Goal: Task Accomplishment & Management: Manage account settings

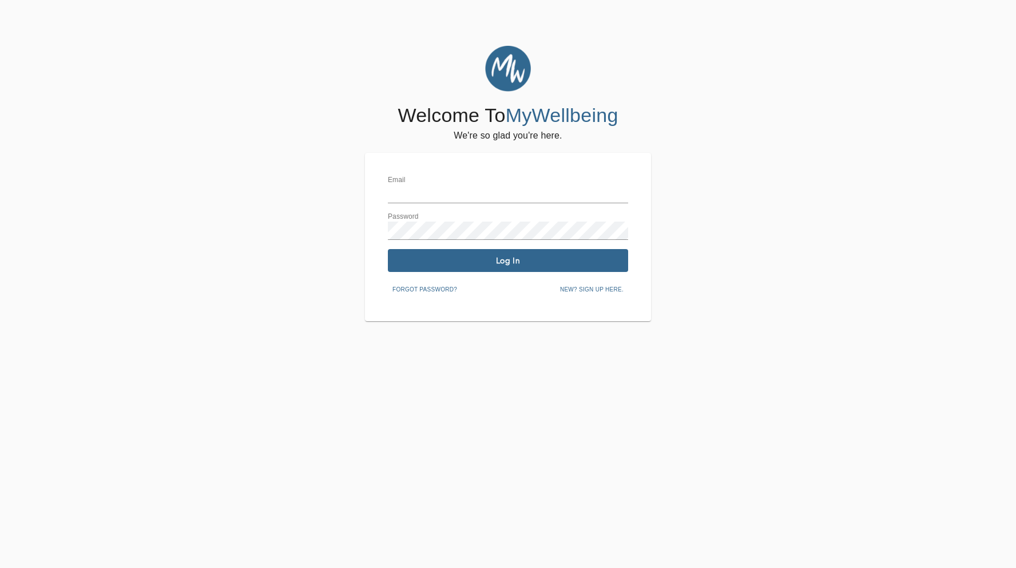
type input "[PERSON_NAME][EMAIL_ADDRESS][DOMAIN_NAME]"
click at [498, 260] on span "Log In" at bounding box center [507, 260] width 231 height 11
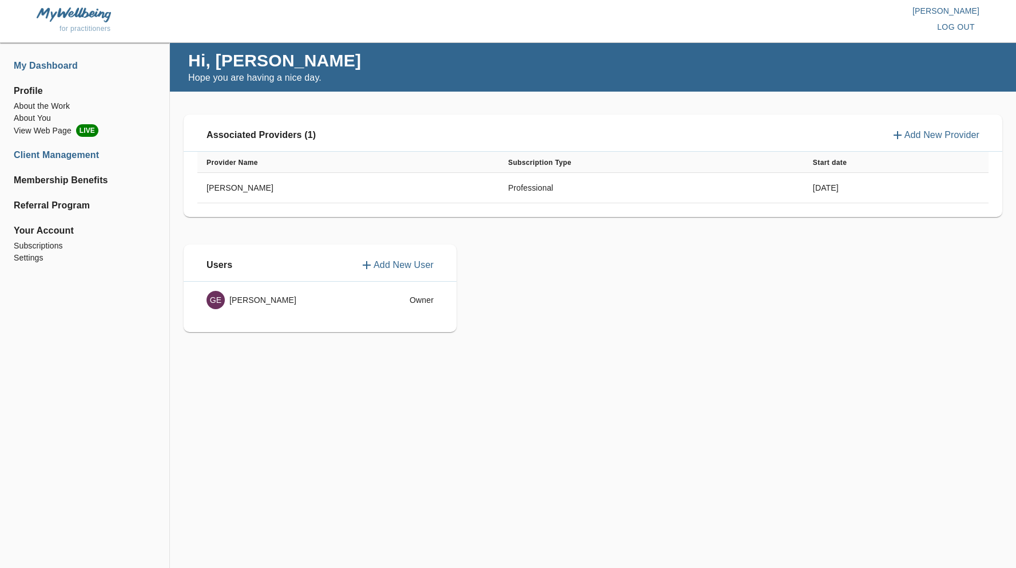
click at [62, 158] on li "Client Management" at bounding box center [85, 155] width 142 height 14
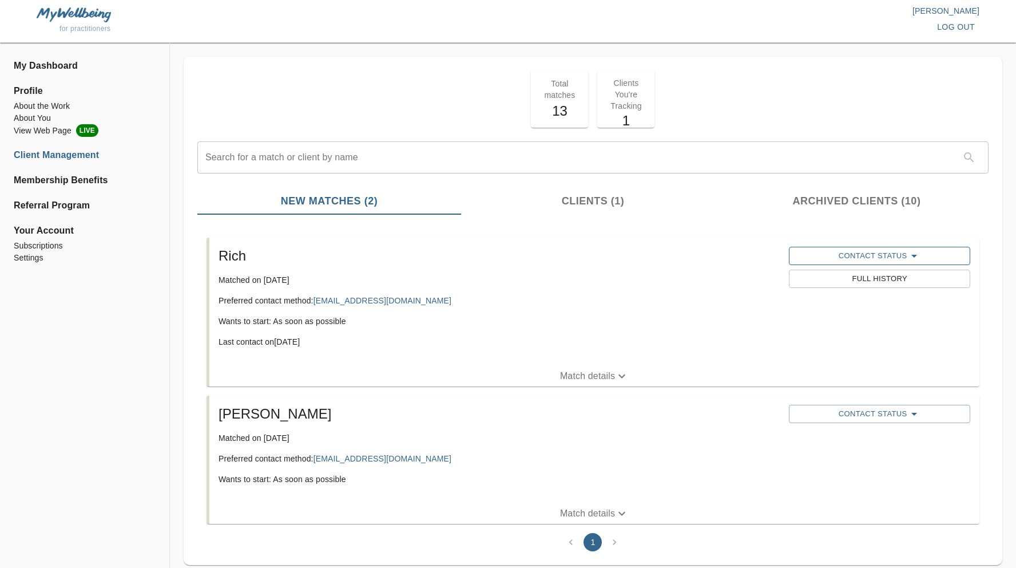
click at [908, 258] on icon "button" at bounding box center [914, 256] width 14 height 14
click at [876, 284] on button "Log Phone Call" at bounding box center [849, 278] width 110 height 18
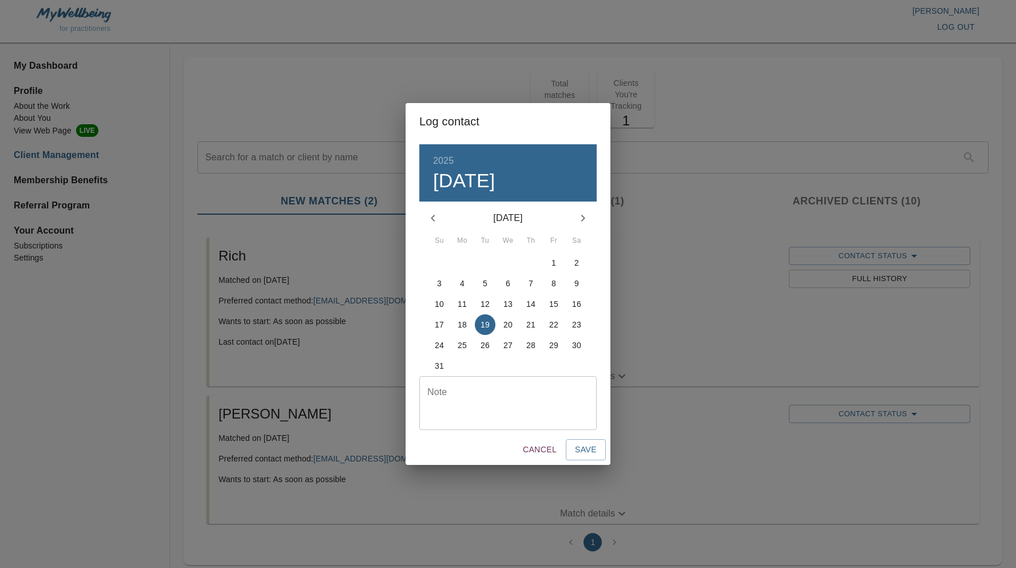
click at [460, 326] on p "18" at bounding box center [462, 324] width 9 height 11
click at [578, 442] on button "Save" at bounding box center [586, 449] width 40 height 21
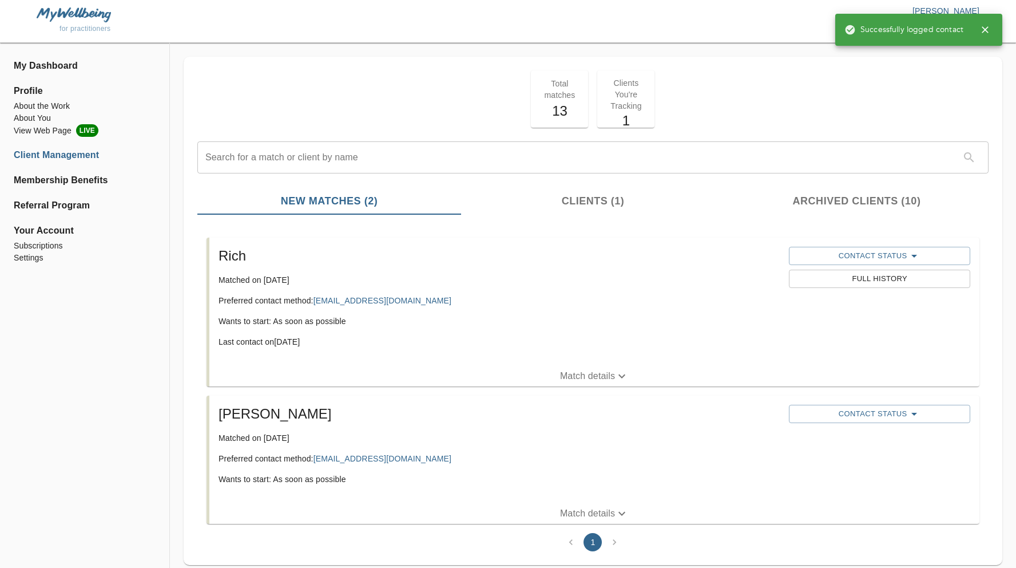
click at [577, 296] on p "Preferred contact method: [EMAIL_ADDRESS][DOMAIN_NAME]" at bounding box center [499, 300] width 561 height 11
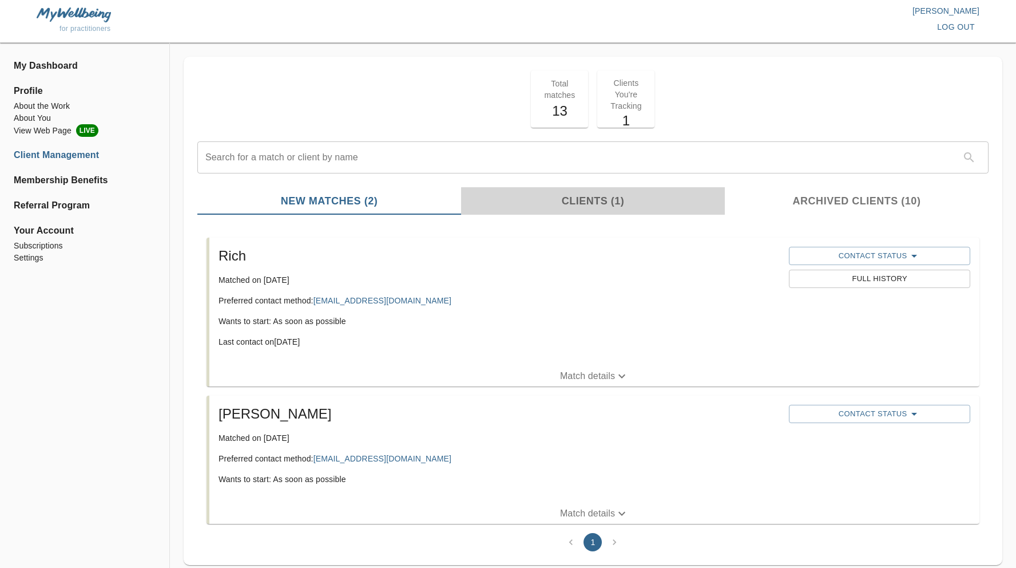
click at [588, 201] on span "Clients (1)" at bounding box center [593, 200] width 250 height 15
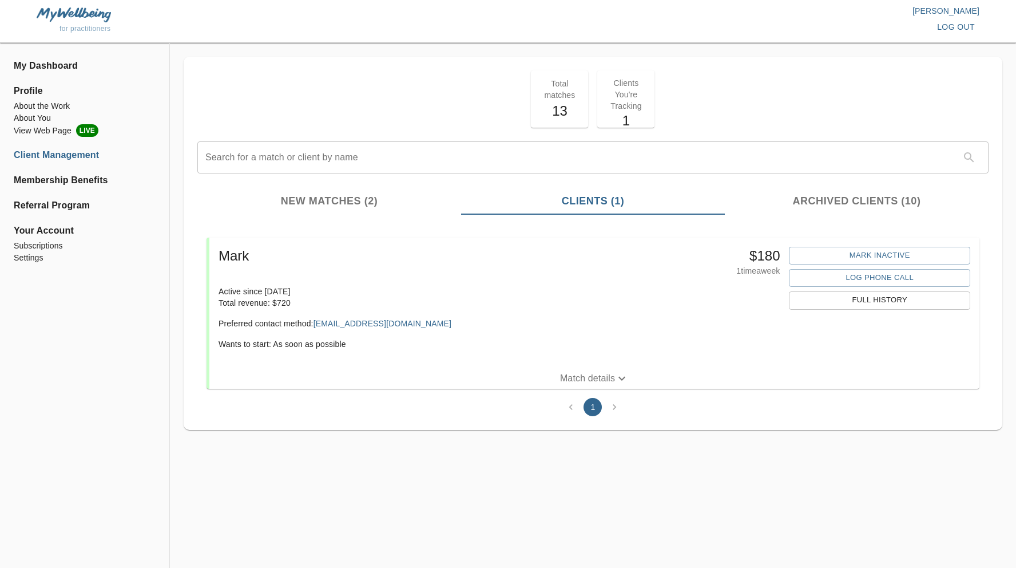
click at [356, 198] on span "New Matches (2)" at bounding box center [329, 200] width 250 height 15
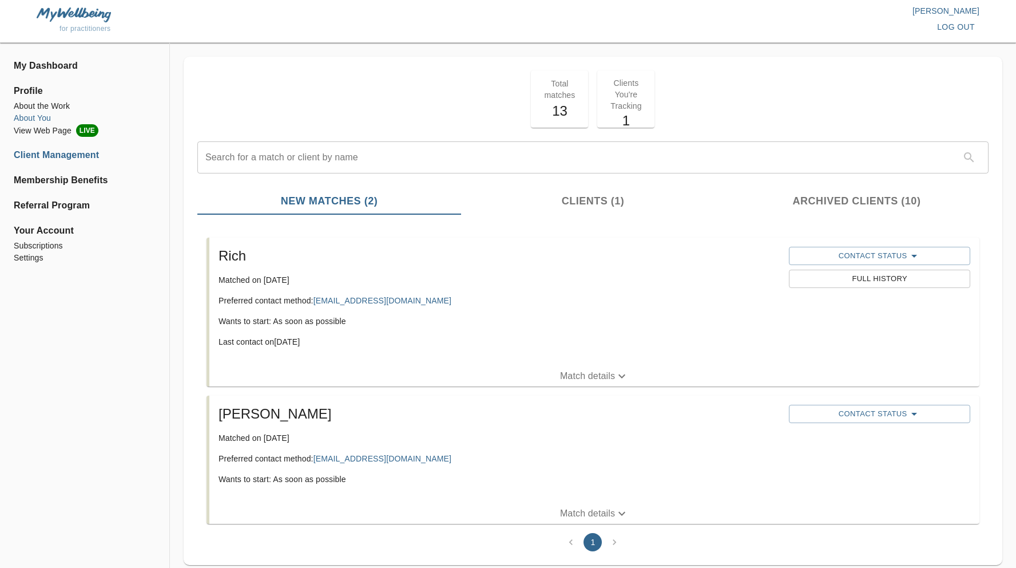
click at [41, 116] on li "About You" at bounding box center [85, 118] width 142 height 12
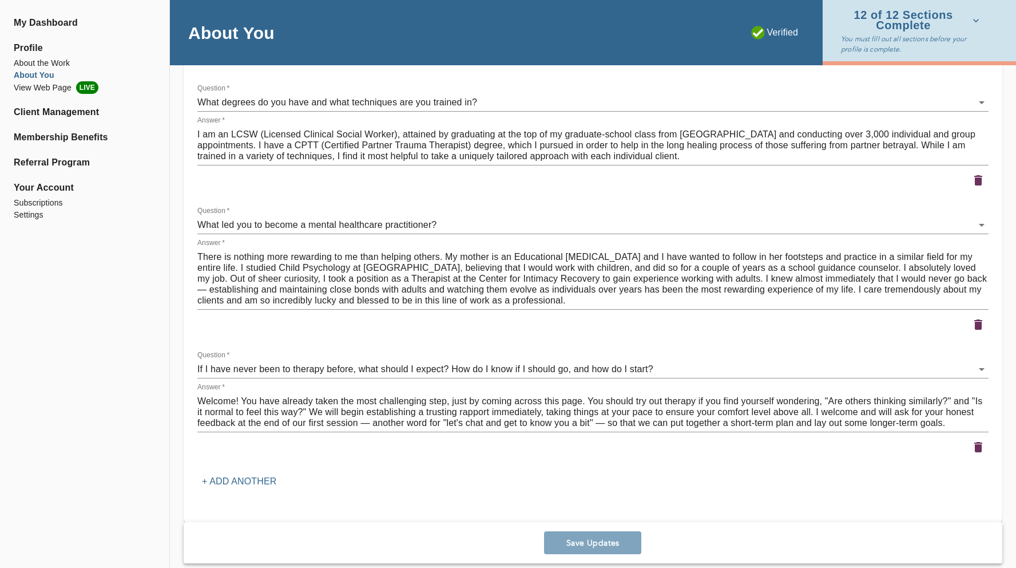
scroll to position [2374, 0]
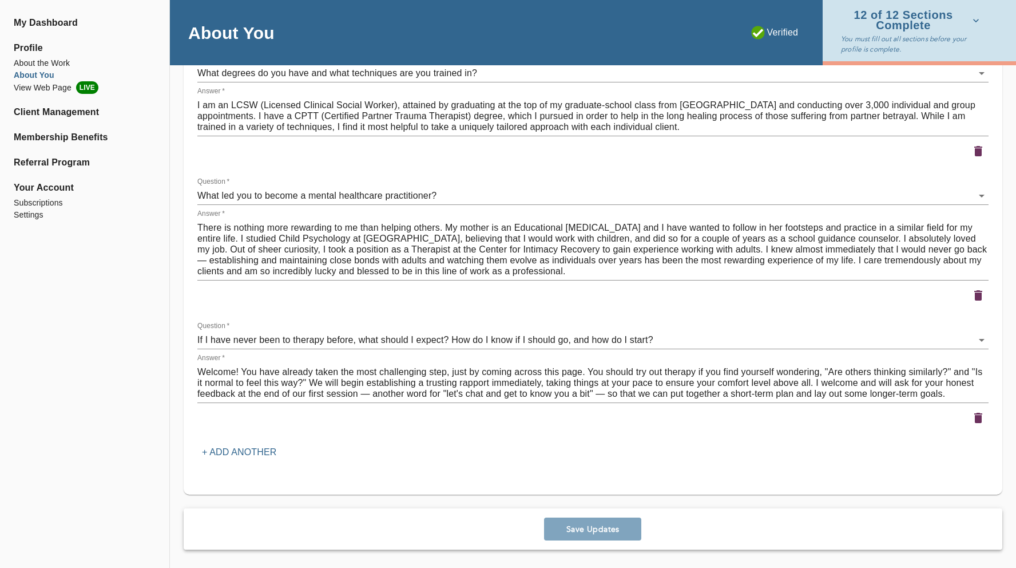
click at [259, 454] on p "+ Add another" at bounding box center [239, 452] width 74 height 14
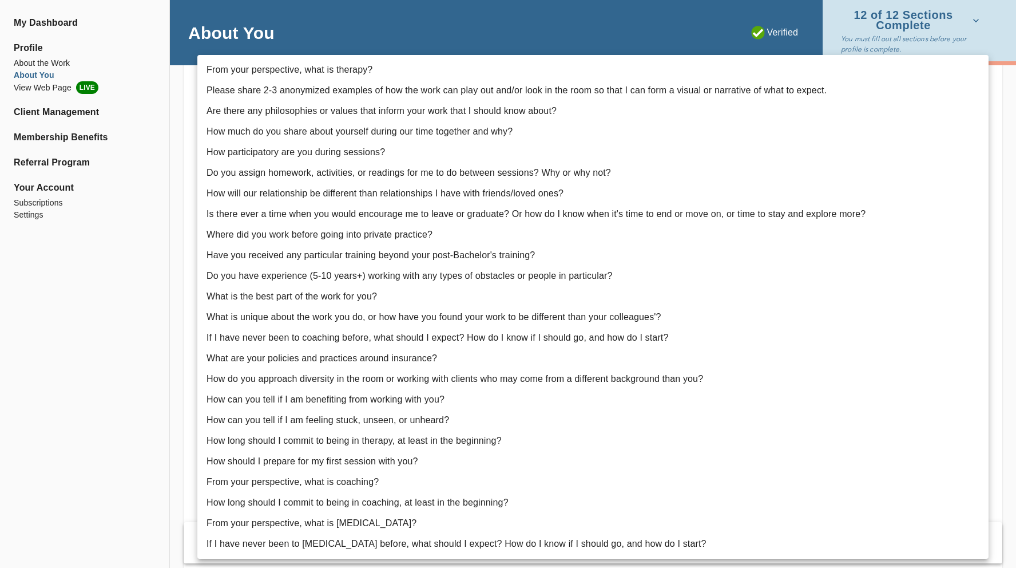
click at [126, 324] on div at bounding box center [508, 284] width 1016 height 568
